Goal: Complete application form

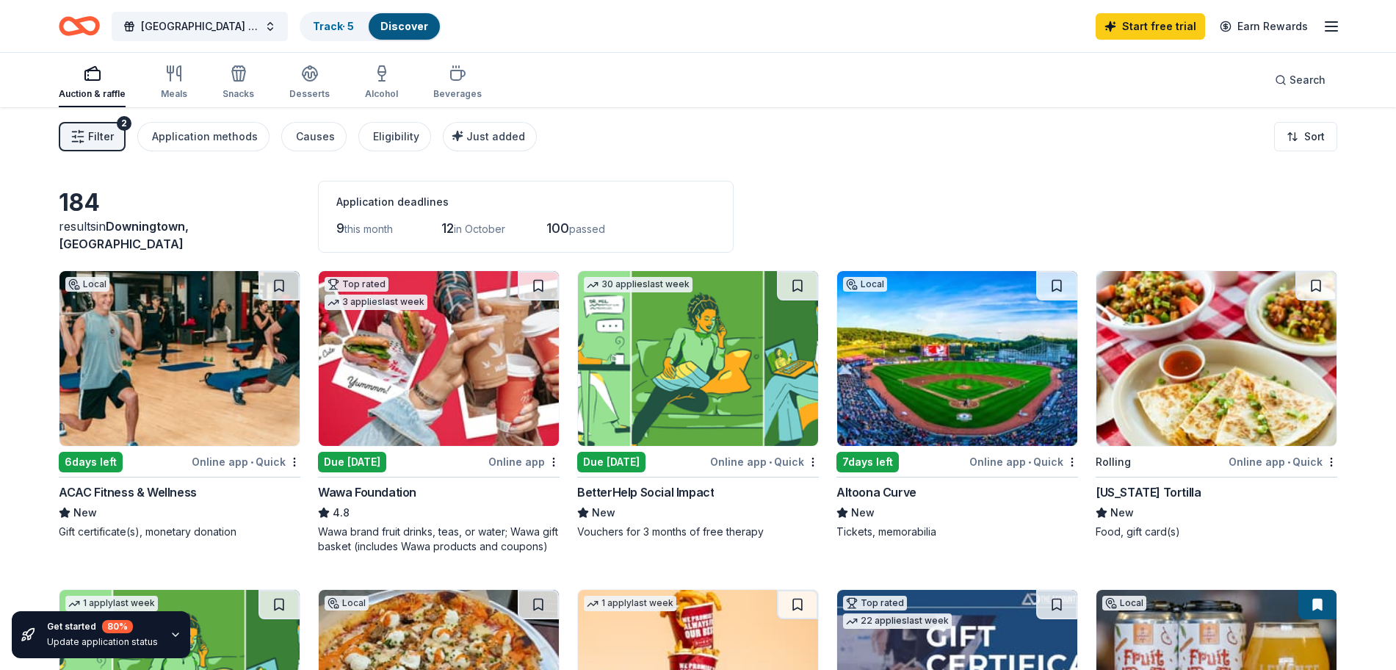
click at [536, 28] on div "Uwchlan Hills Elementary School Fall Jamboree Track · 5 Discover Start free tri…" at bounding box center [698, 26] width 1279 height 35
click at [1297, 82] on span "Search" at bounding box center [1308, 80] width 36 height 18
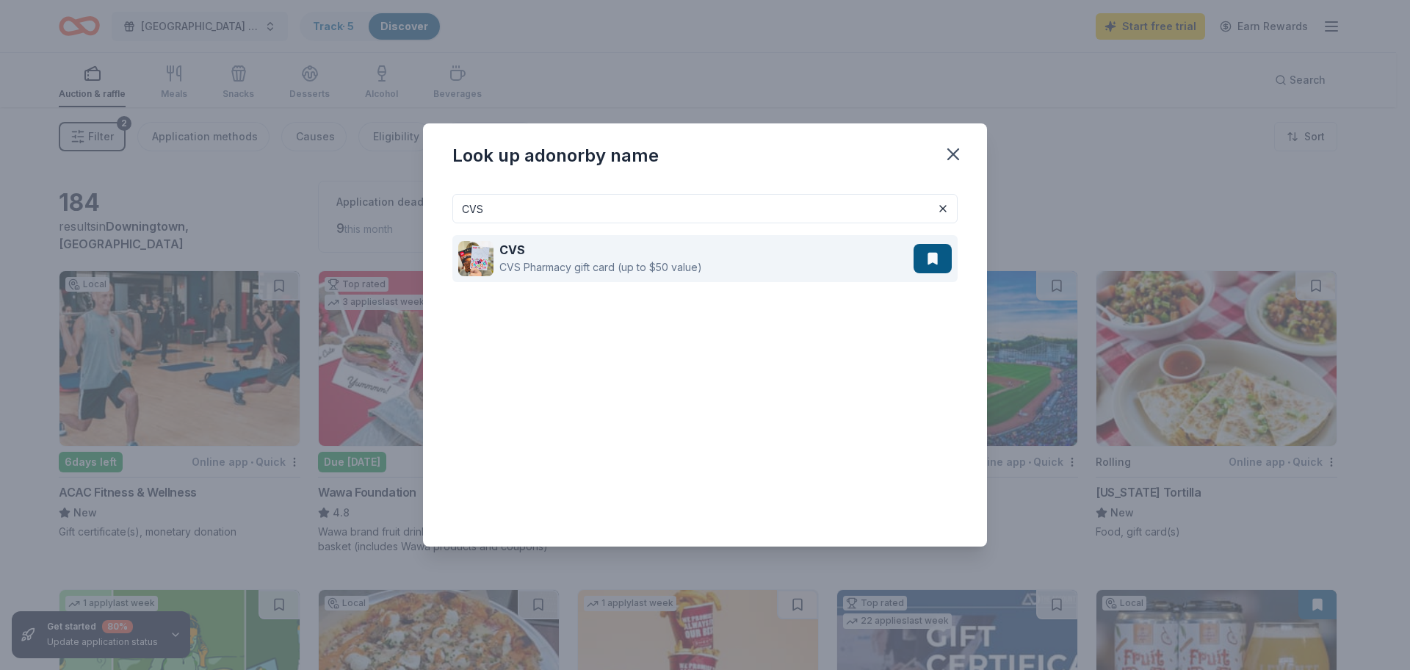
type input "CVS"
click at [627, 279] on div "CVS CVS Pharmacy gift card (up to $50 value)" at bounding box center [685, 258] width 455 height 47
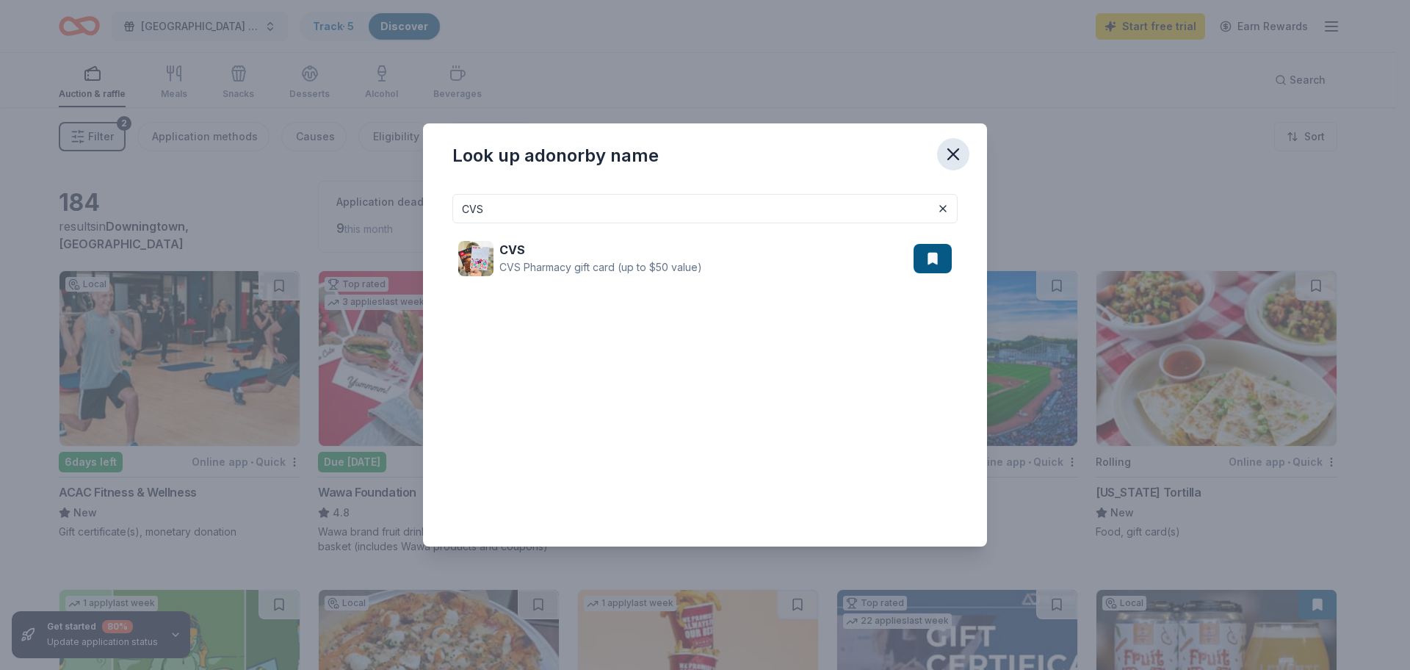
click at [958, 152] on icon "button" at bounding box center [953, 154] width 21 height 21
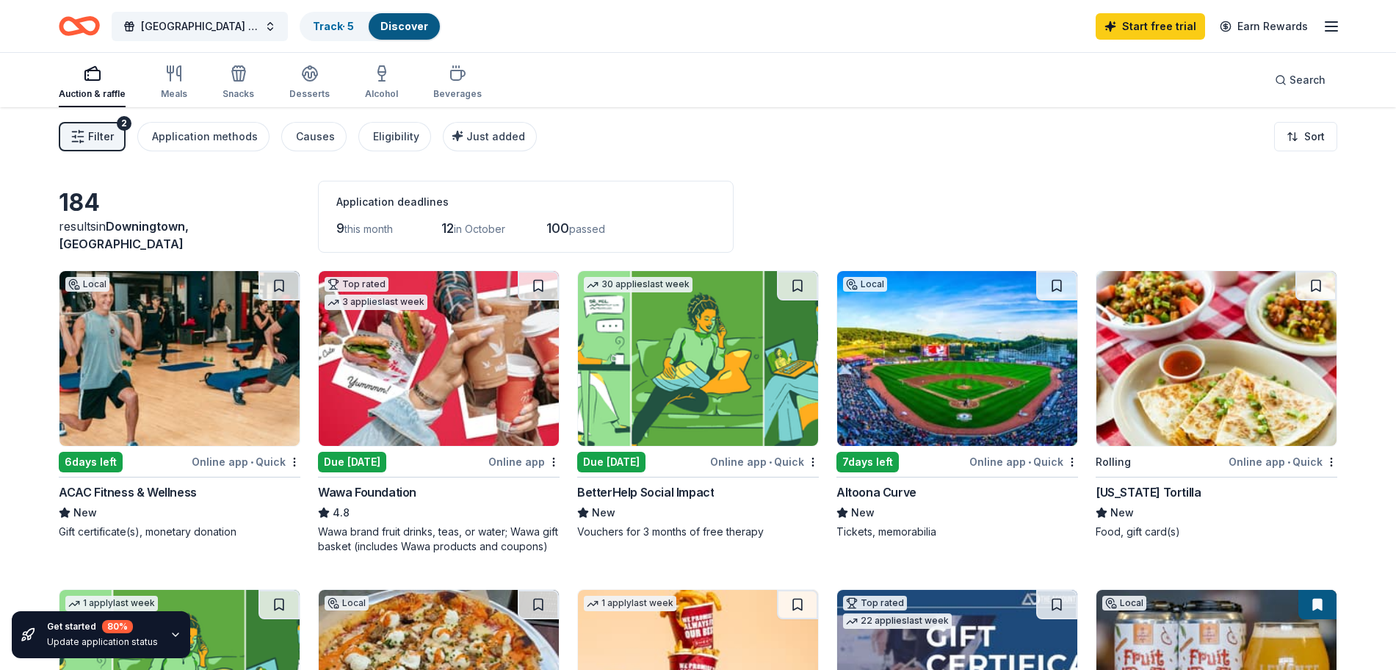
click at [428, 375] on img at bounding box center [439, 358] width 240 height 175
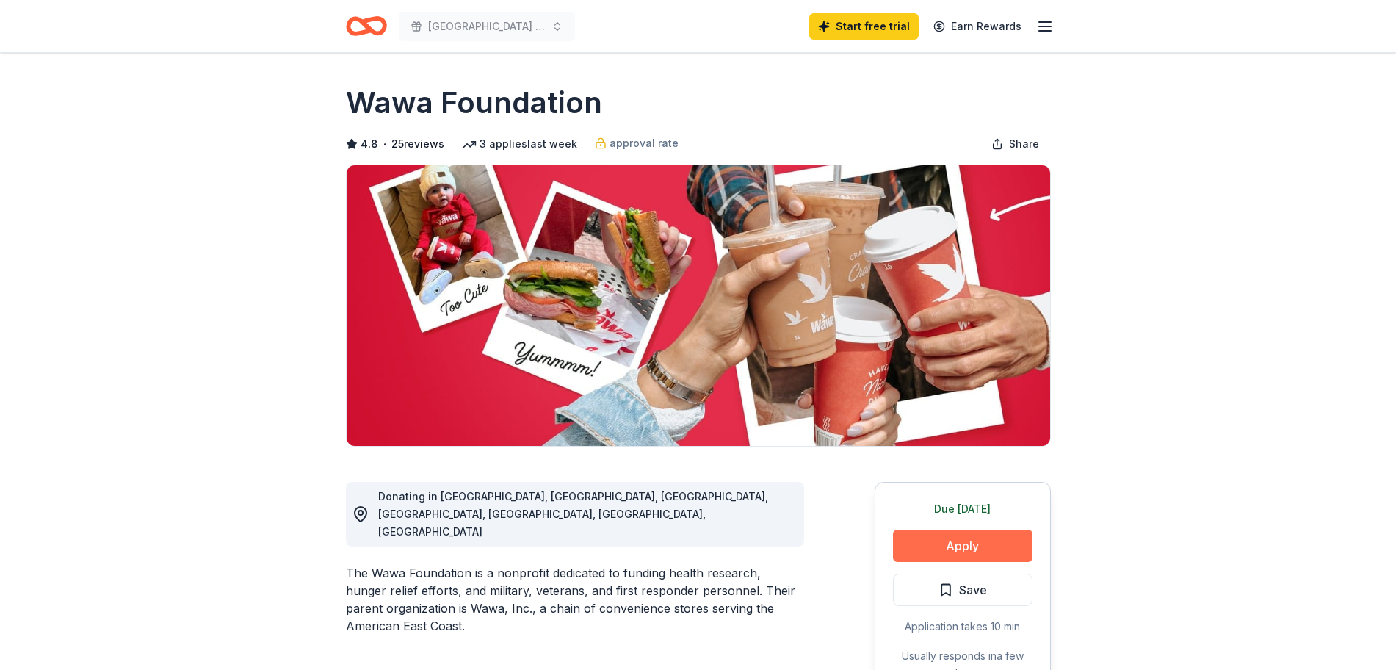
click at [957, 551] on button "Apply" at bounding box center [963, 546] width 140 height 32
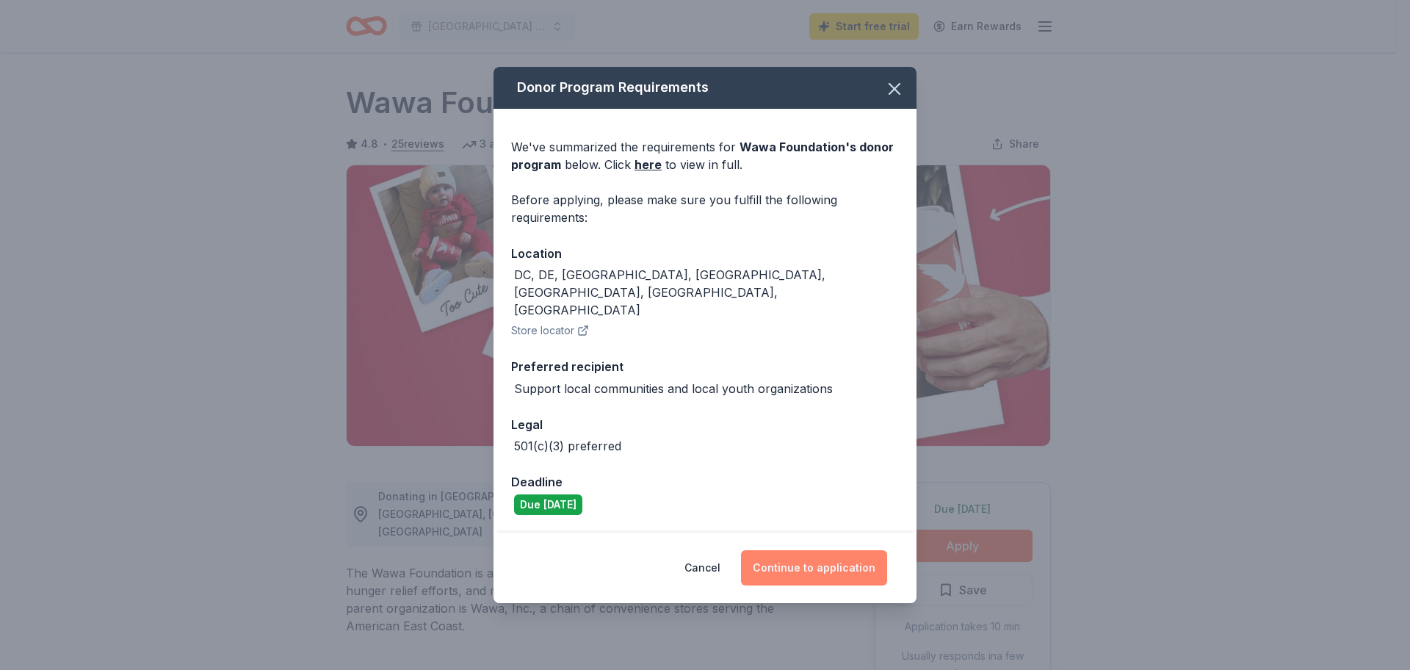
click at [797, 550] on button "Continue to application" at bounding box center [814, 567] width 146 height 35
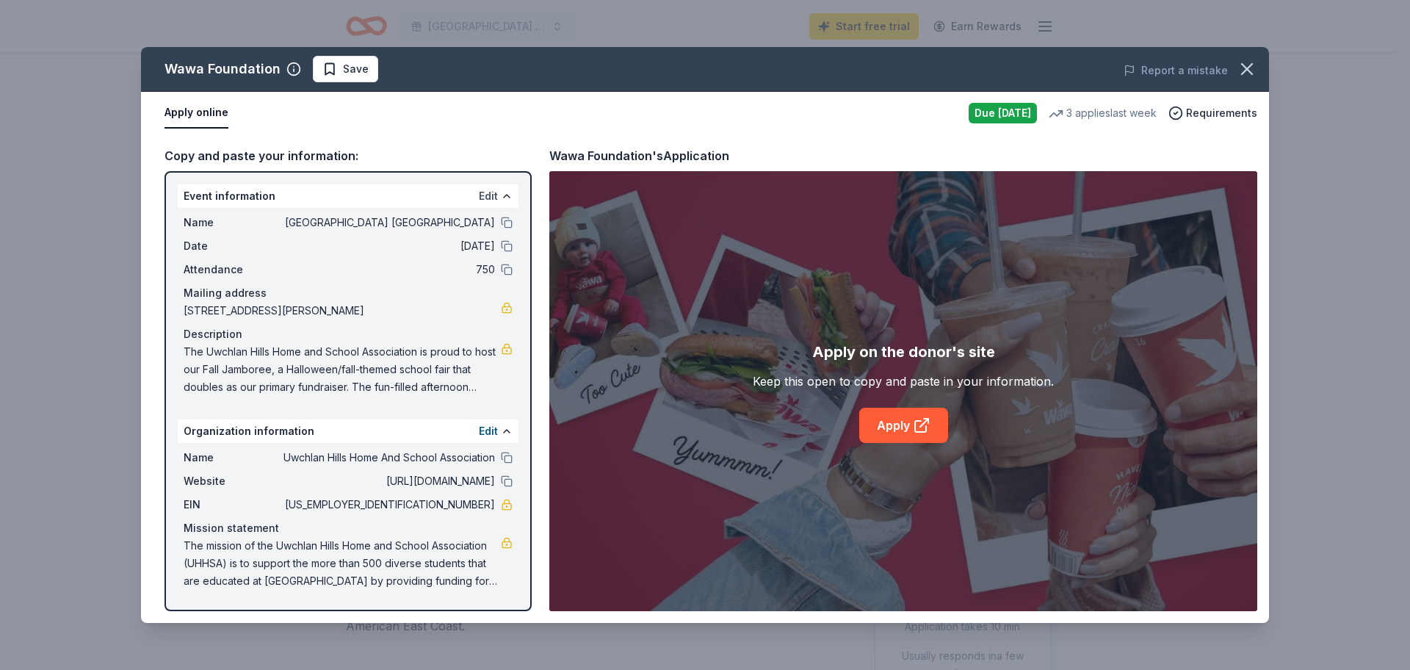
click at [487, 197] on button "Edit" at bounding box center [488, 196] width 19 height 18
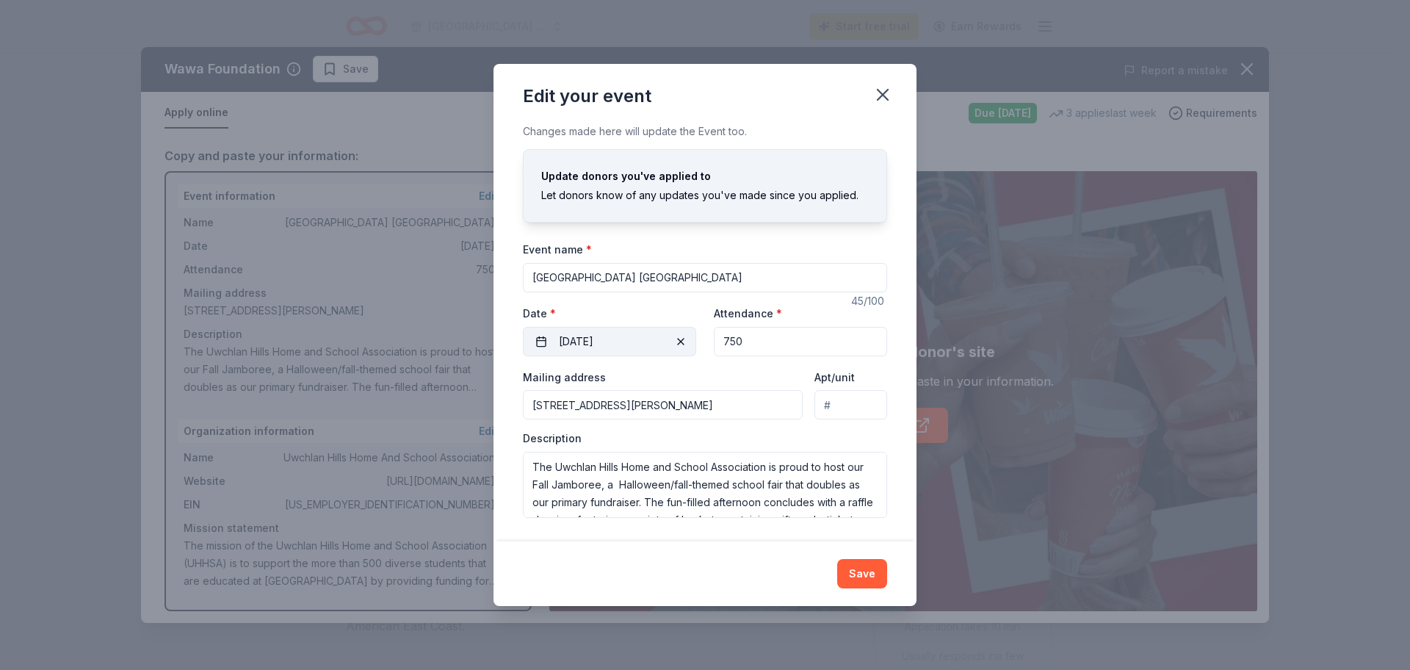
click at [632, 339] on button "[DATE]" at bounding box center [609, 341] width 173 height 29
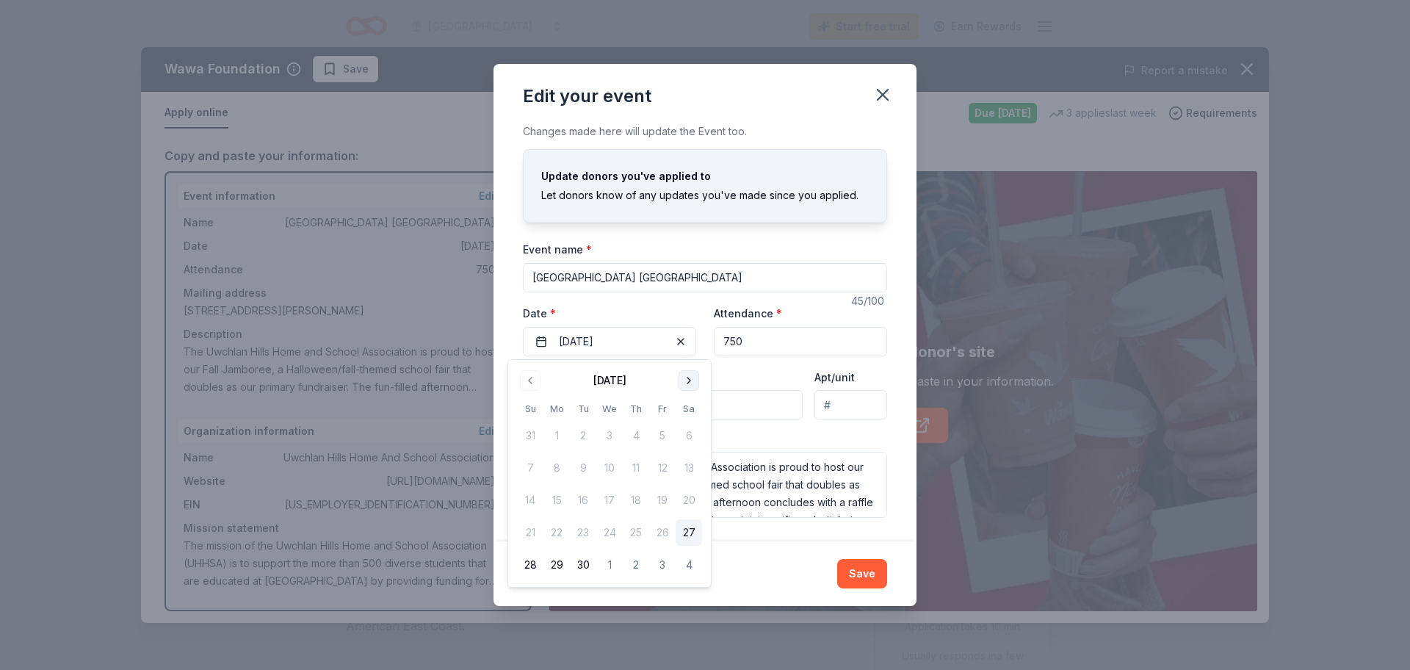
click at [693, 382] on button "Go to next month" at bounding box center [689, 380] width 21 height 21
click at [692, 380] on button "Go to next month" at bounding box center [689, 380] width 21 height 21
click at [530, 462] on button "2" at bounding box center [530, 468] width 26 height 26
click at [756, 433] on div "Description The Uwchlan Hills Home and School Association is proud to host our …" at bounding box center [705, 474] width 364 height 87
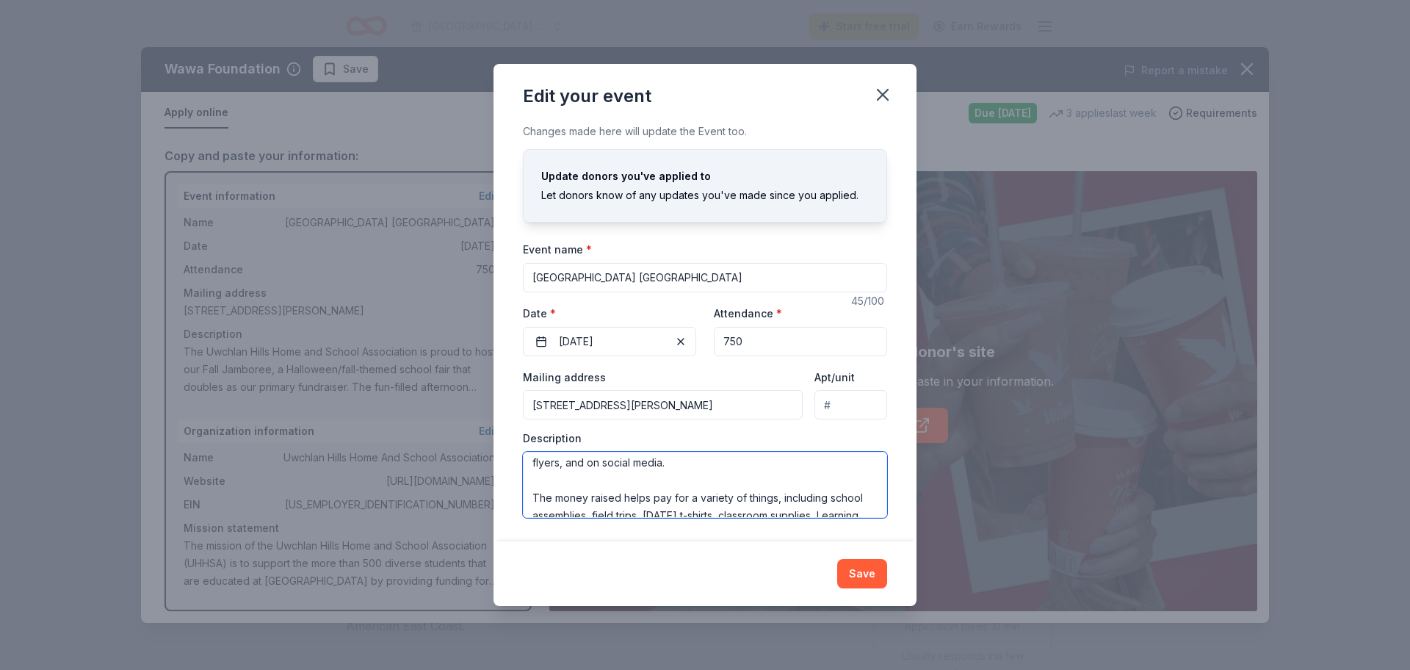
scroll to position [264, 0]
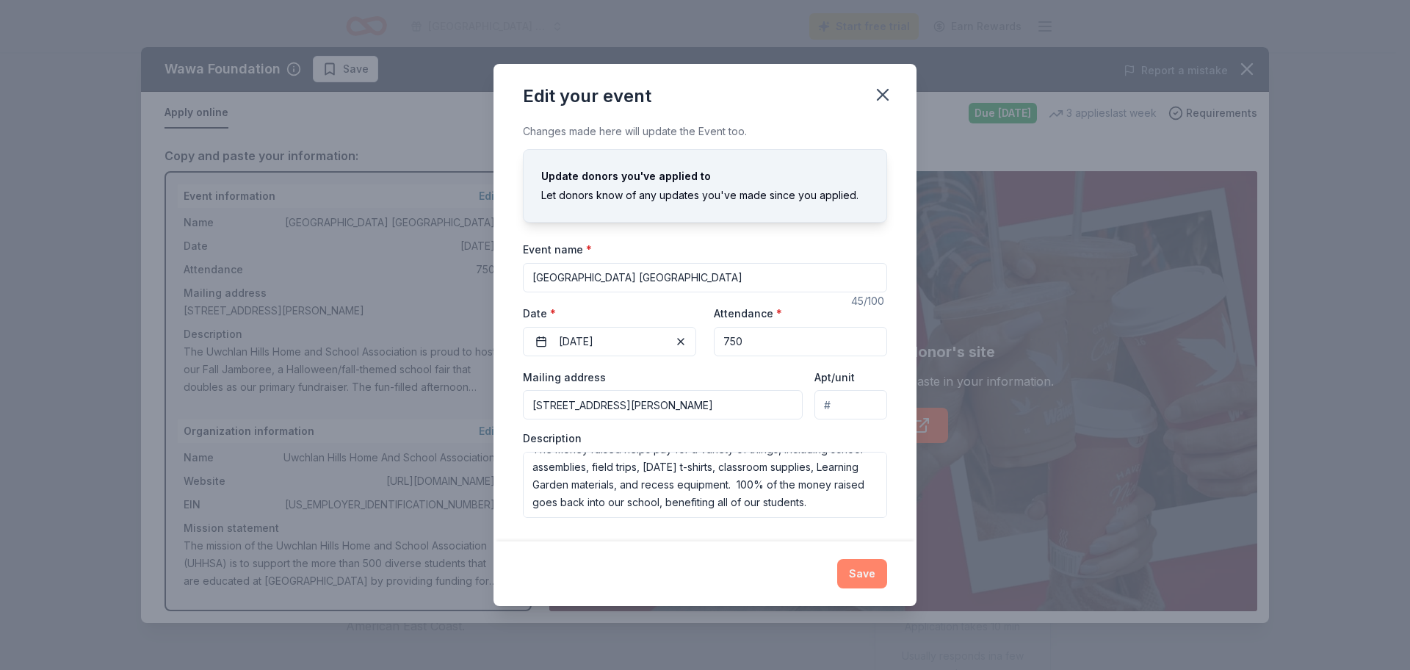
click at [865, 559] on button "Save" at bounding box center [862, 573] width 50 height 29
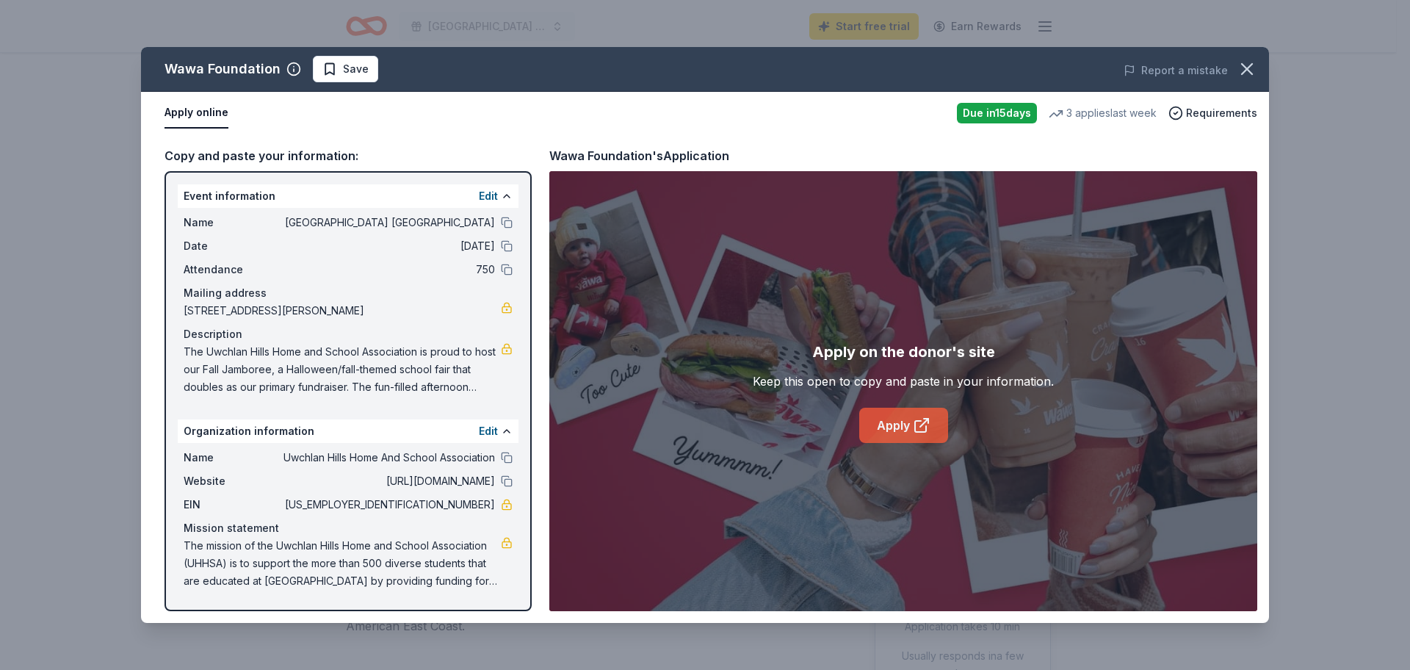
click at [899, 417] on link "Apply" at bounding box center [903, 425] width 89 height 35
